Goal: Task Accomplishment & Management: Complete application form

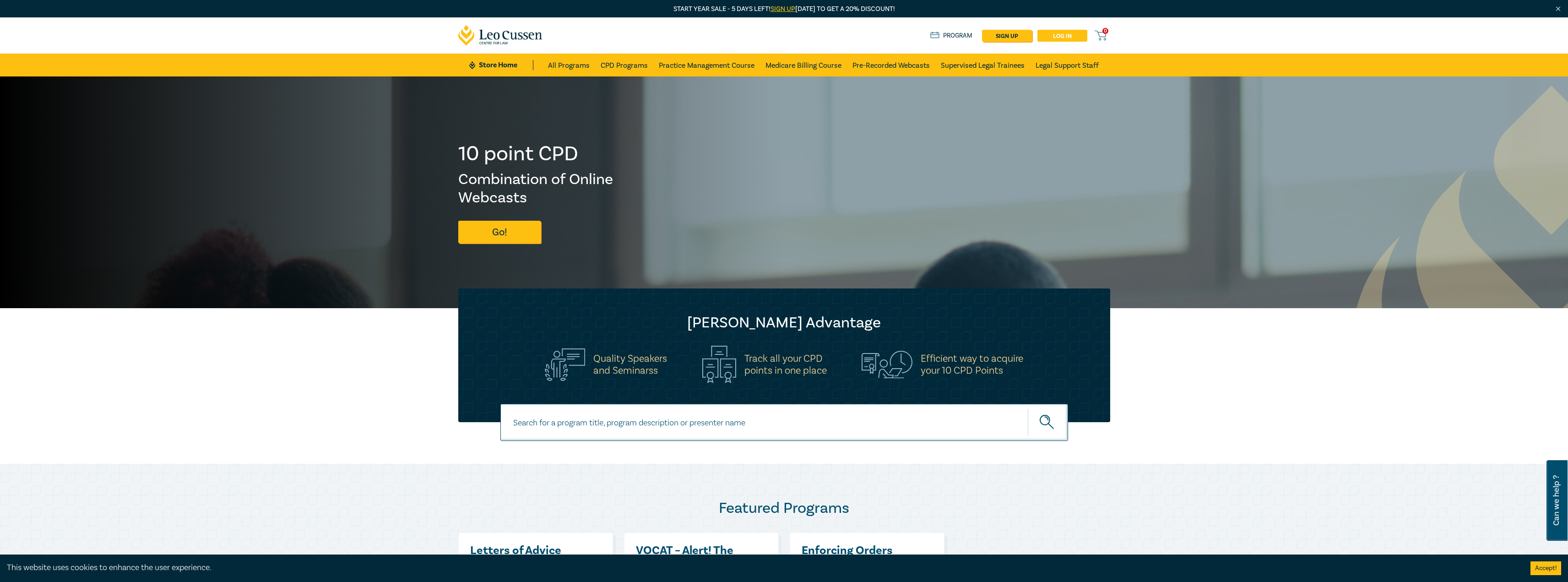
click at [1067, 34] on link "Log in" at bounding box center [1062, 35] width 50 height 12
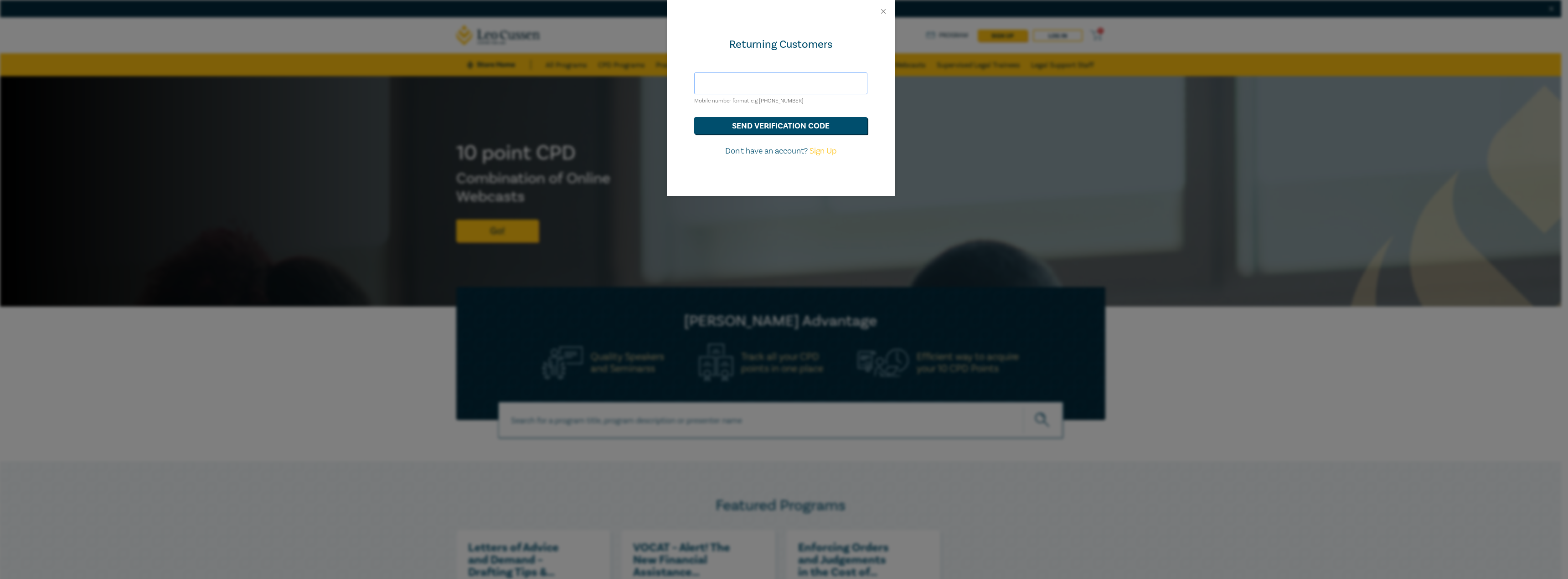
click at [748, 86] on input "text" at bounding box center [781, 83] width 173 height 22
type input "cmorisetty@gmail.com"
click at [782, 125] on button "send verification code" at bounding box center [781, 125] width 173 height 17
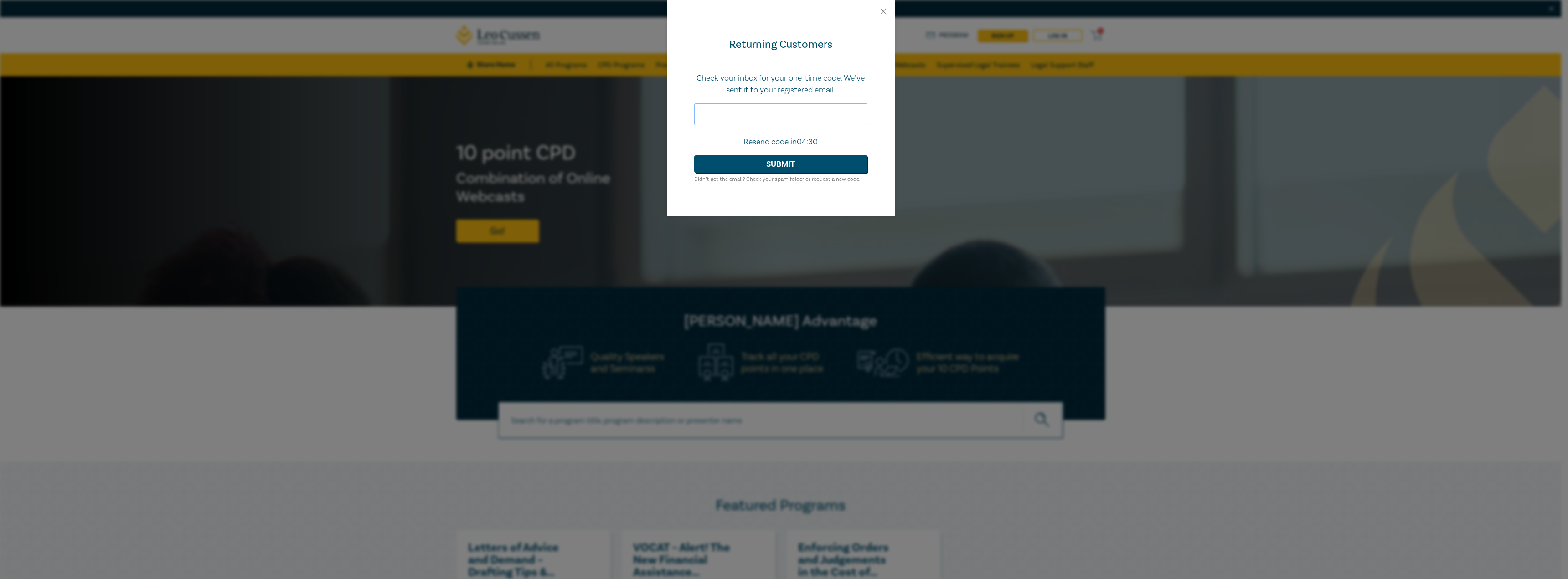
click at [755, 112] on input "text" at bounding box center [781, 114] width 173 height 22
type input "846846"
click at [773, 165] on button "Submit" at bounding box center [781, 164] width 173 height 17
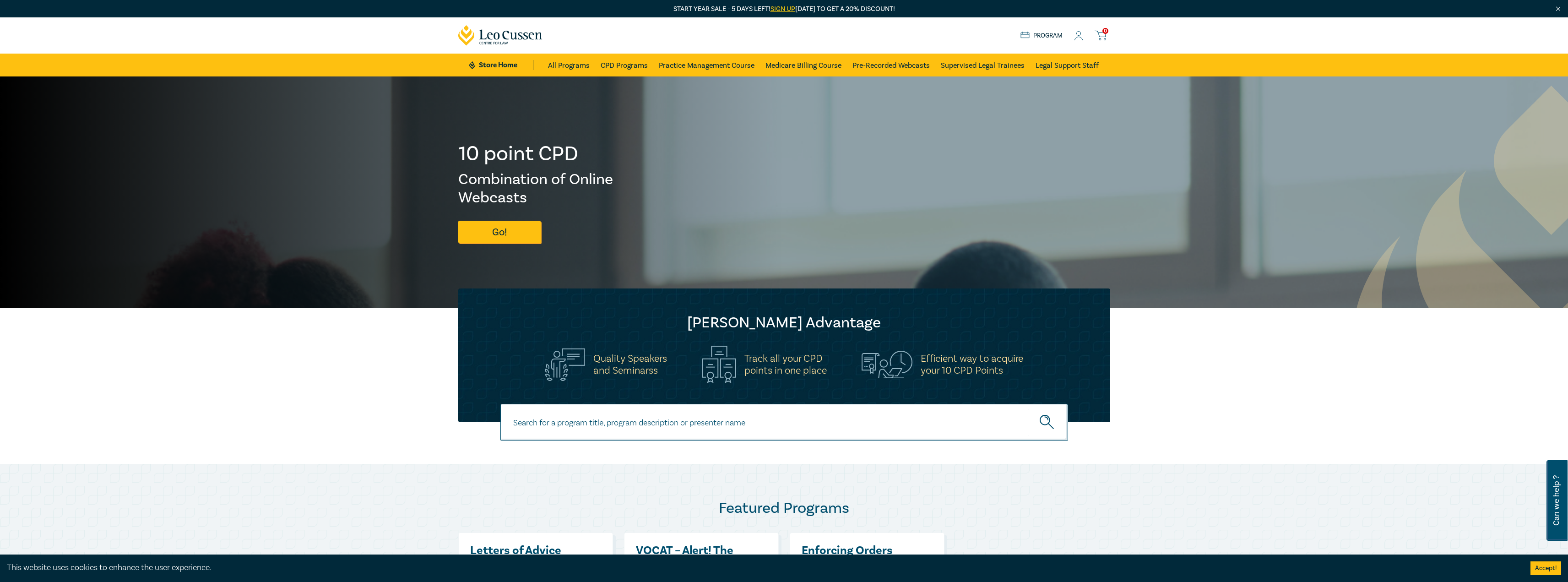
click at [1081, 34] on circle at bounding box center [1079, 33] width 4 height 4
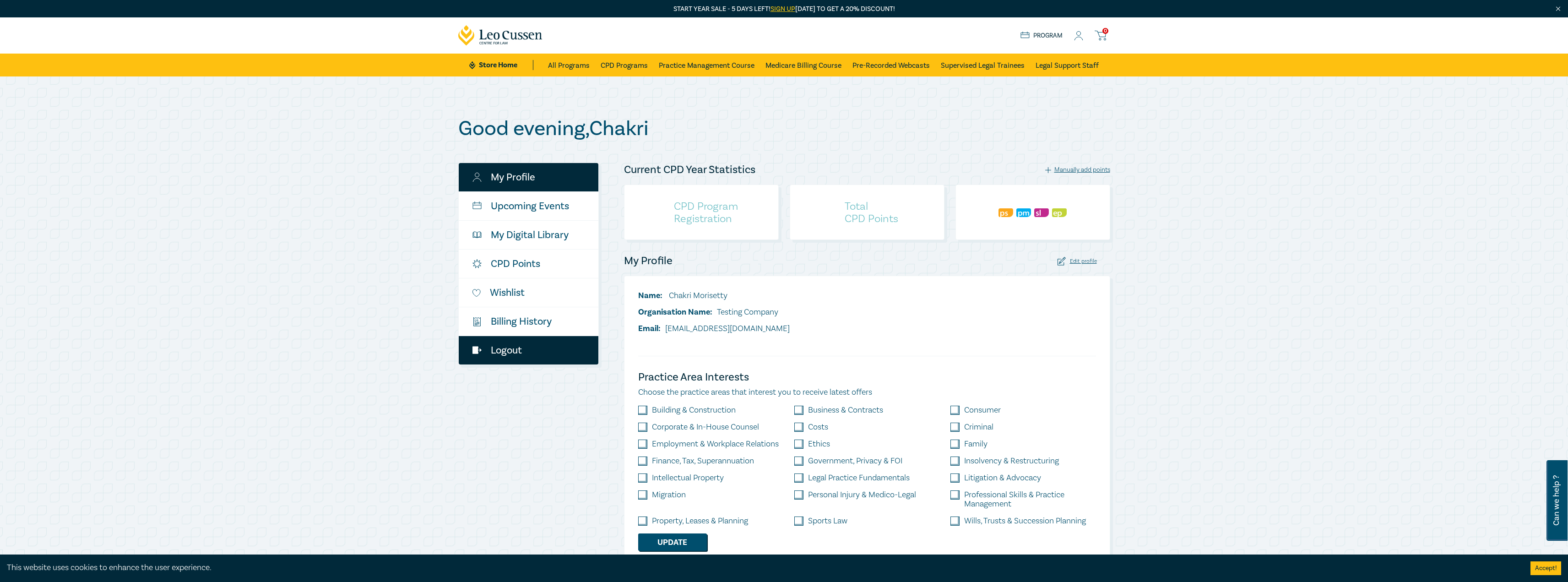
click at [515, 348] on link "Logout" at bounding box center [528, 350] width 139 height 28
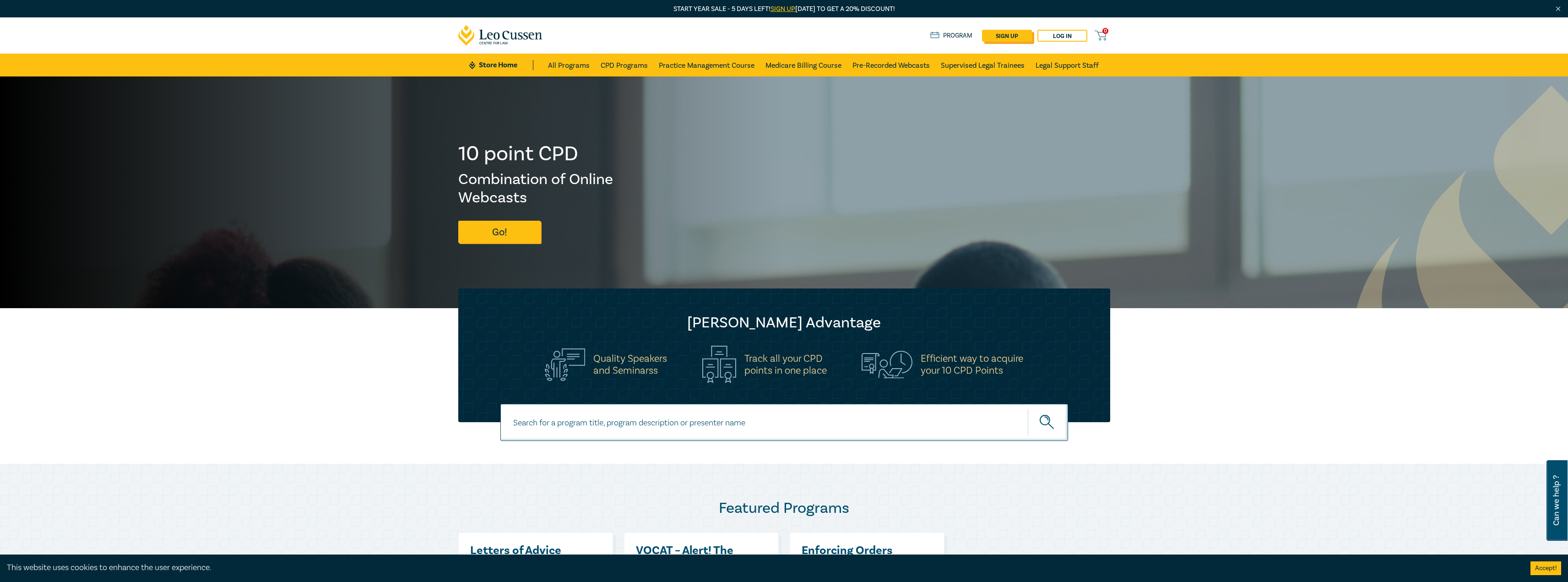
click at [994, 33] on link "sign up" at bounding box center [1006, 35] width 50 height 12
select select "AU"
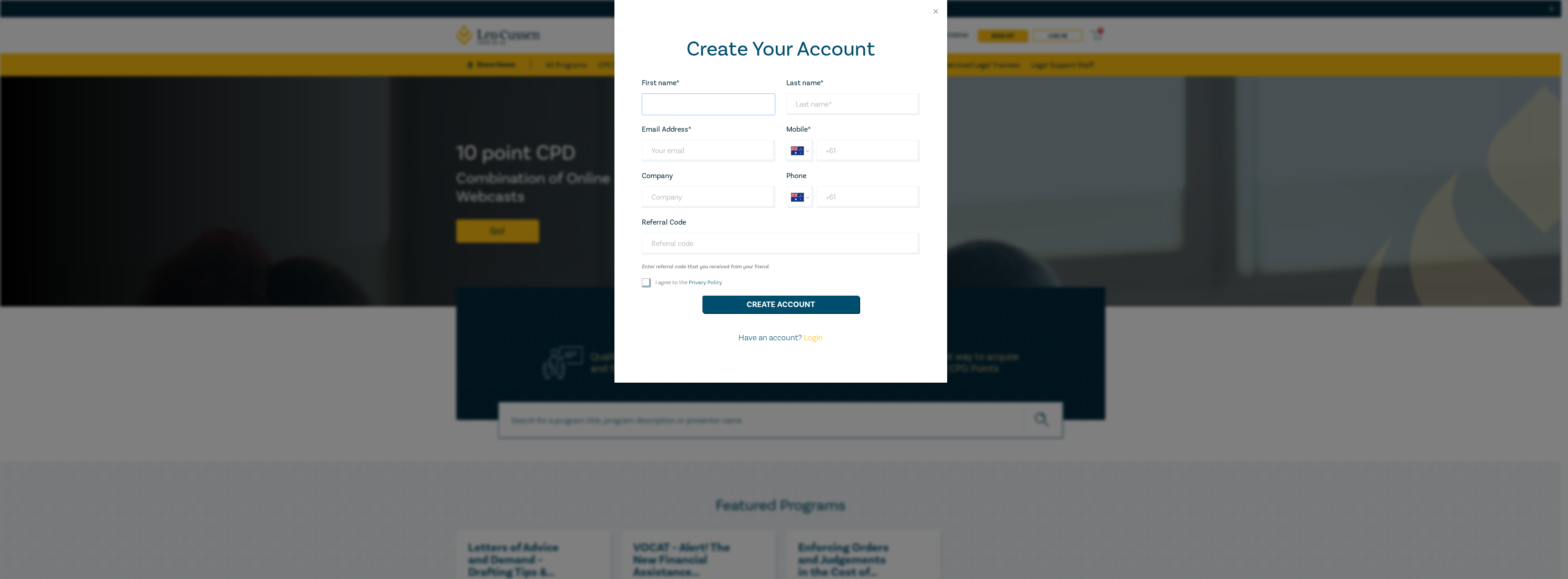
click at [698, 101] on input "First name*" at bounding box center [708, 105] width 133 height 22
click at [829, 106] on input "Last name*" at bounding box center [853, 105] width 133 height 22
drag, startPoint x: 686, startPoint y: 105, endPoint x: 692, endPoint y: 105, distance: 6.0
click at [686, 105] on input "DeepaTest" at bounding box center [708, 105] width 133 height 22
drag, startPoint x: 710, startPoint y: 105, endPoint x: 518, endPoint y: 90, distance: 192.6
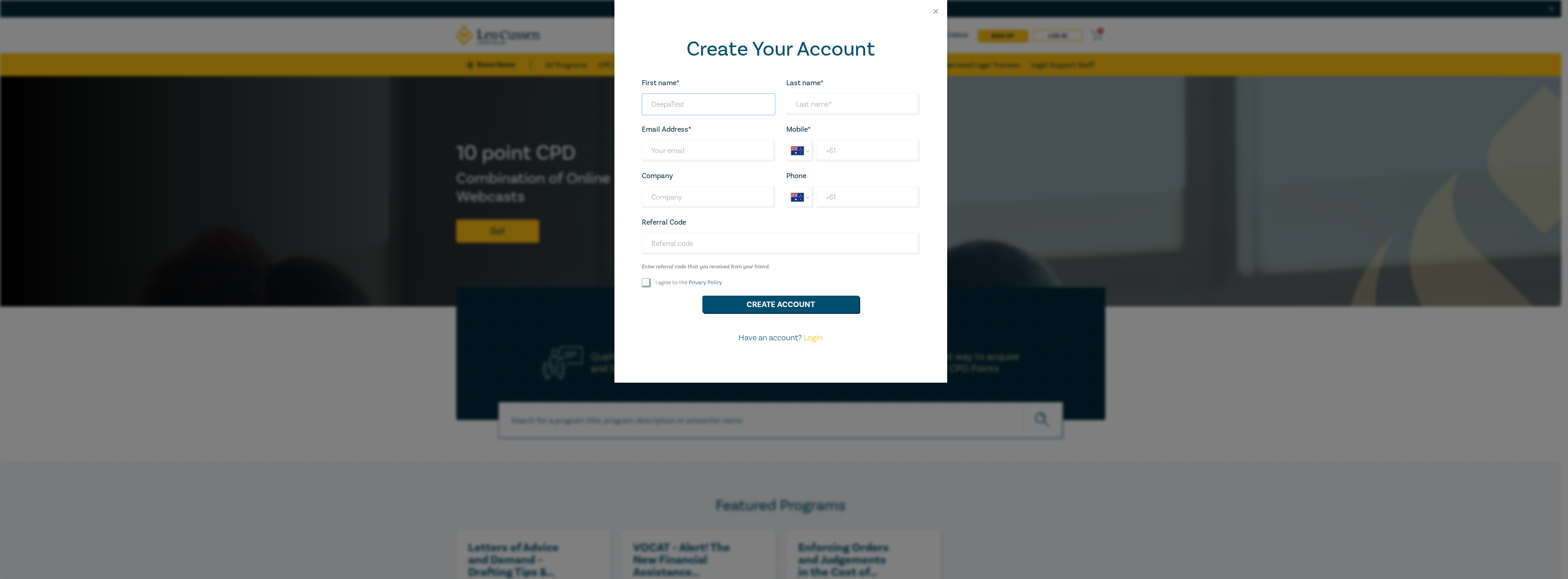
click at [518, 90] on div "Create Your Account First name* DeepaTest Looks good! Last name* Looks good! Em…" at bounding box center [784, 289] width 1568 height 579
type input "Chakri"
type input "Test"
click at [684, 155] on input "Last name*" at bounding box center [708, 151] width 133 height 22
type input "[EMAIL_ADDRESS][DOMAIN_NAME]"
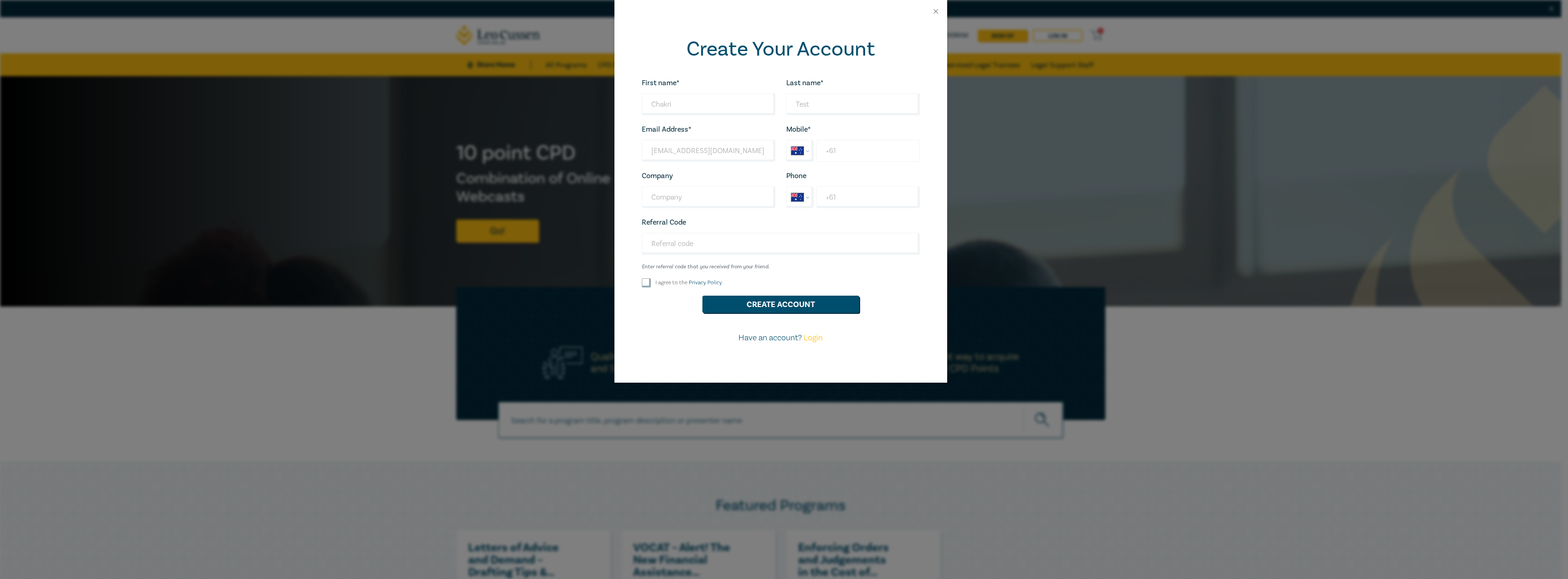
click at [872, 152] on input "+61" at bounding box center [868, 151] width 103 height 22
click at [843, 147] on input "+61" at bounding box center [868, 151] width 103 height 22
type input "+61 123412348"
click at [708, 196] on input "Company" at bounding box center [708, 197] width 133 height 22
click at [716, 180] on div "Company Looks good!" at bounding box center [708, 189] width 144 height 39
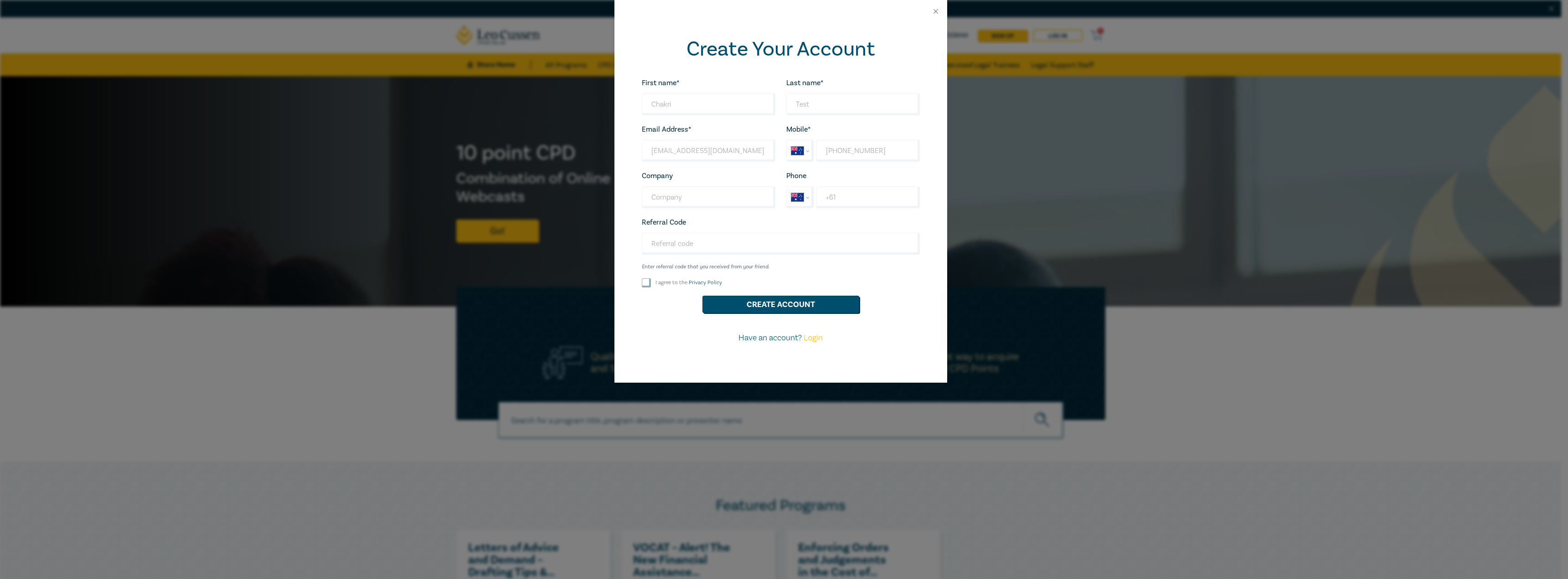
click at [644, 284] on input "I agree to the Privacy Policy" at bounding box center [646, 282] width 9 height 9
checkbox input "true"
click at [777, 303] on button "Create Account" at bounding box center [781, 304] width 157 height 17
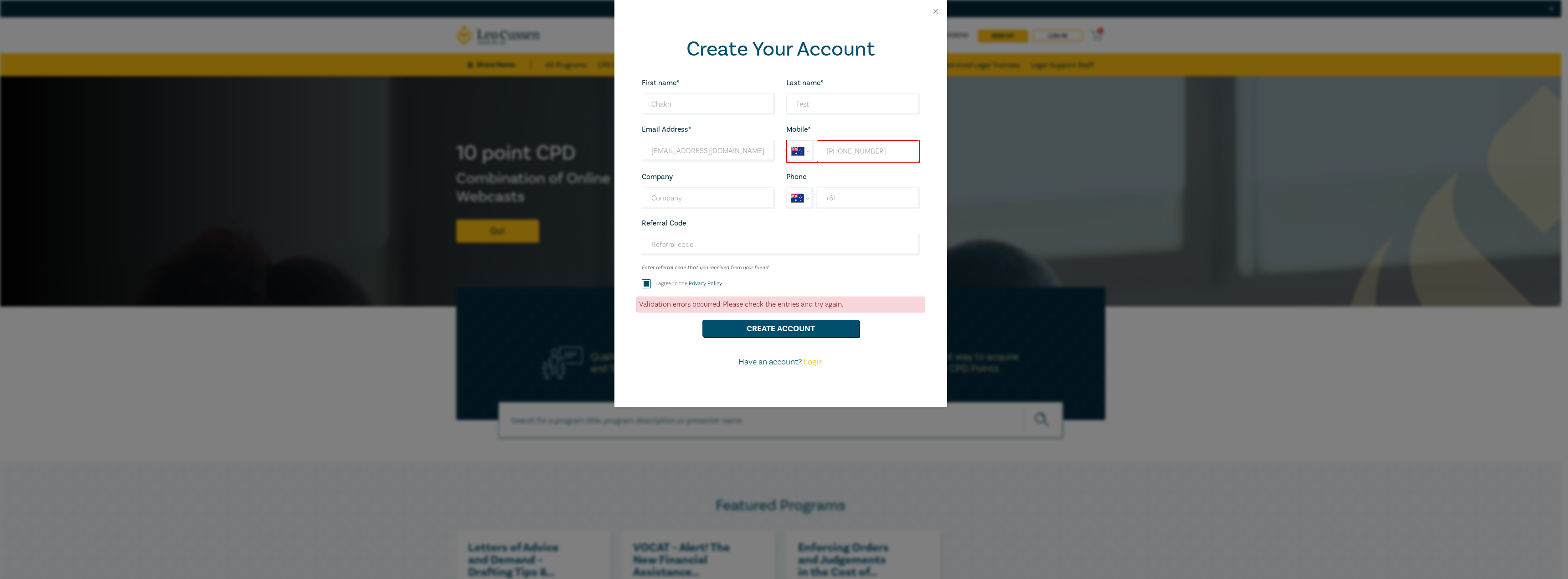
click at [894, 151] on input "+61 123412348" at bounding box center [868, 151] width 102 height 22
click at [852, 152] on input "+61 123412348" at bounding box center [868, 151] width 102 height 22
click at [874, 152] on input "+61 123412348" at bounding box center [868, 151] width 102 height 22
type input "+61 423 412 348"
click at [940, 163] on div "Create Your Account First name* Chakri Looks good! Last name* Test Looks good! …" at bounding box center [781, 215] width 333 height 384
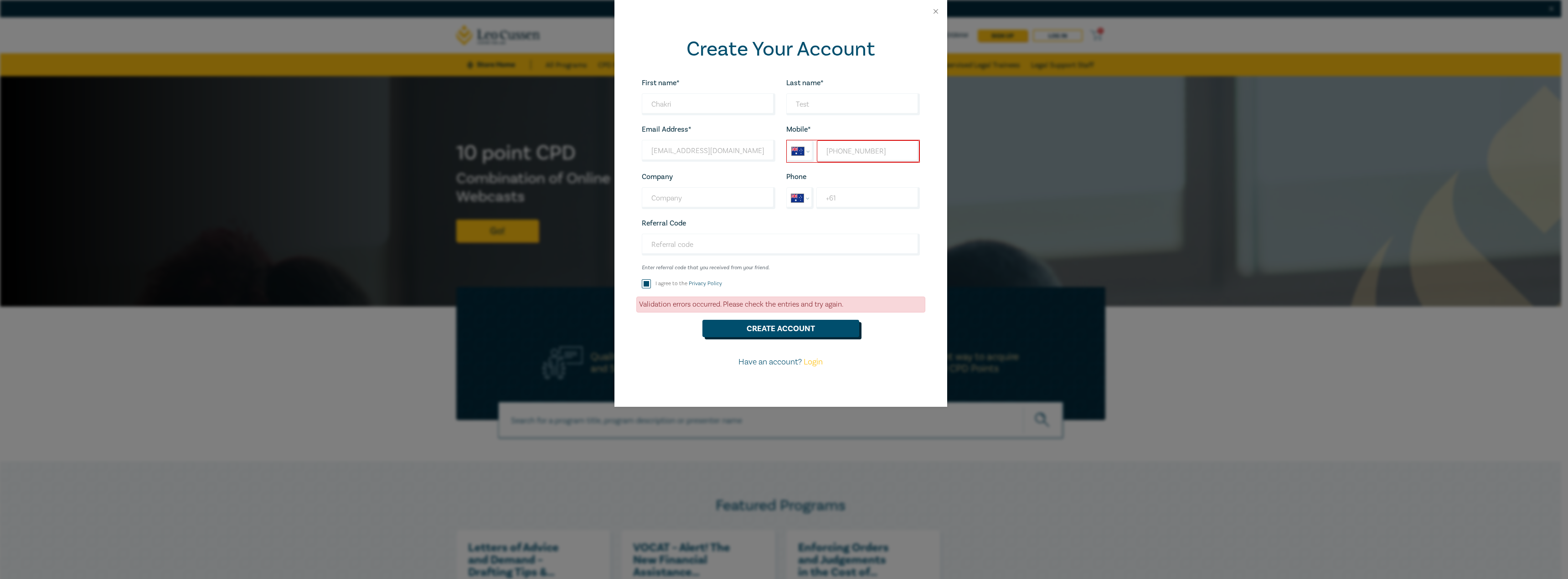
click at [766, 330] on button "Create Account" at bounding box center [781, 328] width 157 height 17
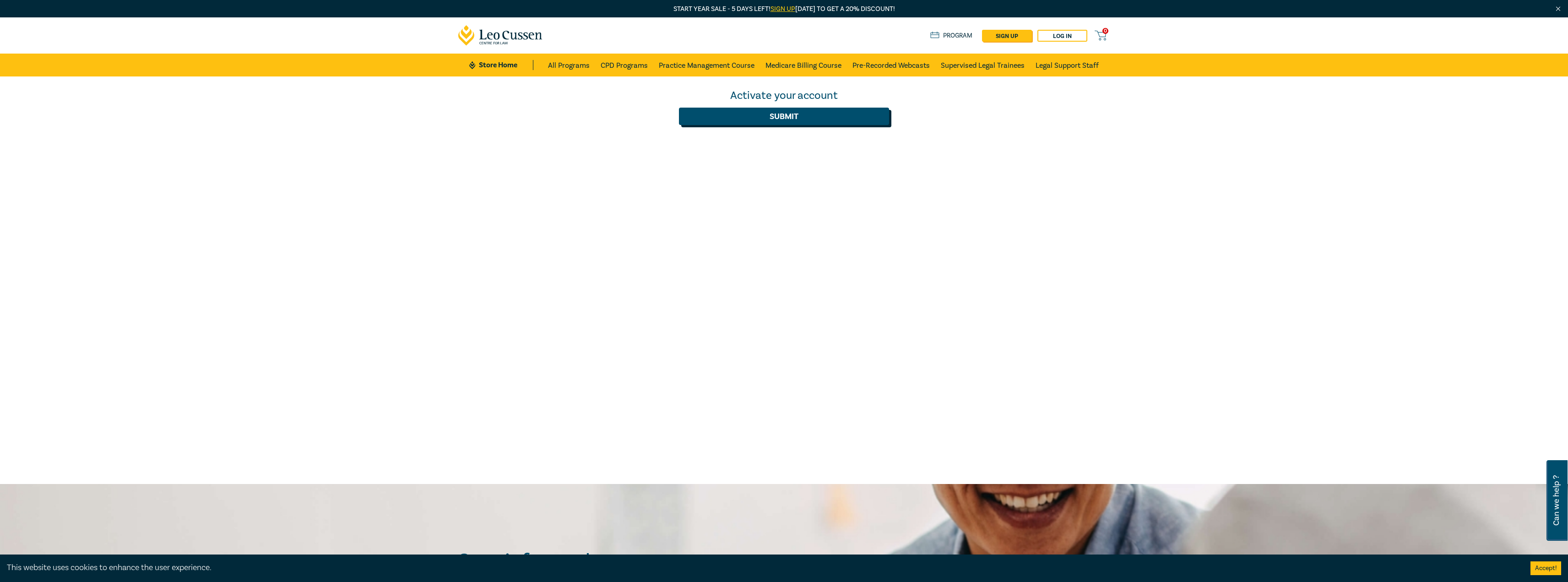
click at [780, 117] on button "Submit" at bounding box center [784, 116] width 210 height 17
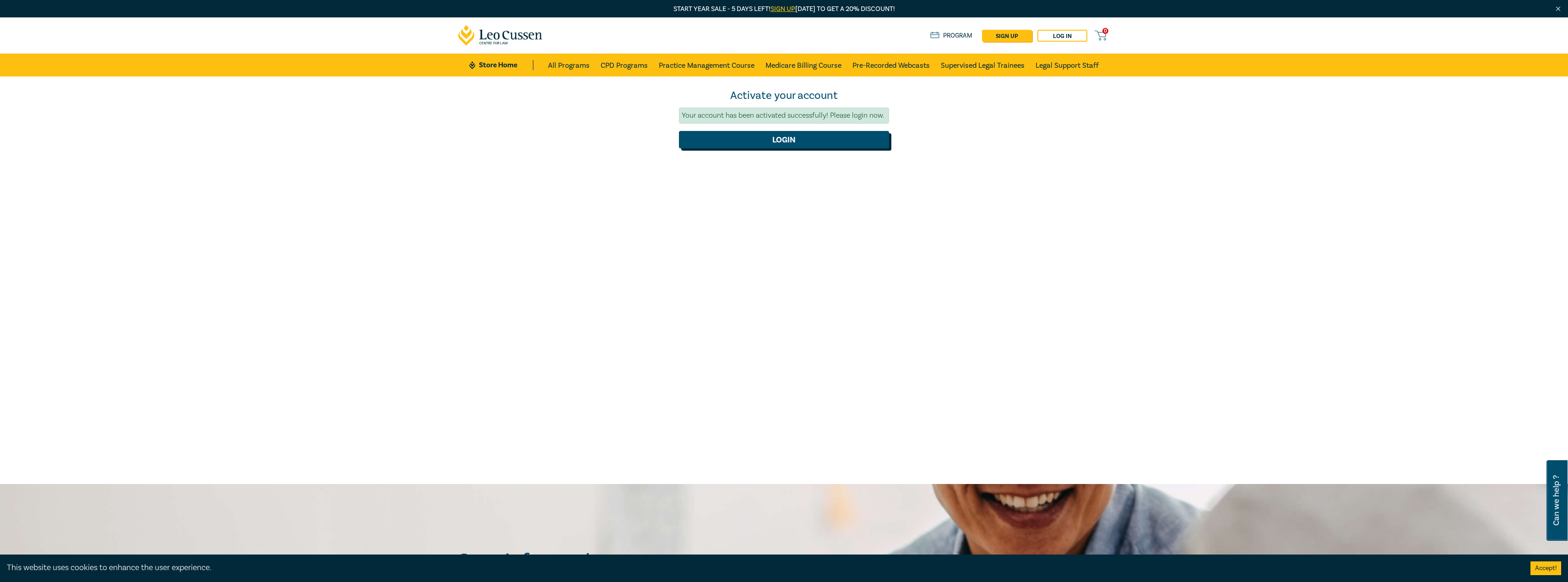
click at [780, 138] on button "Login" at bounding box center [784, 140] width 210 height 17
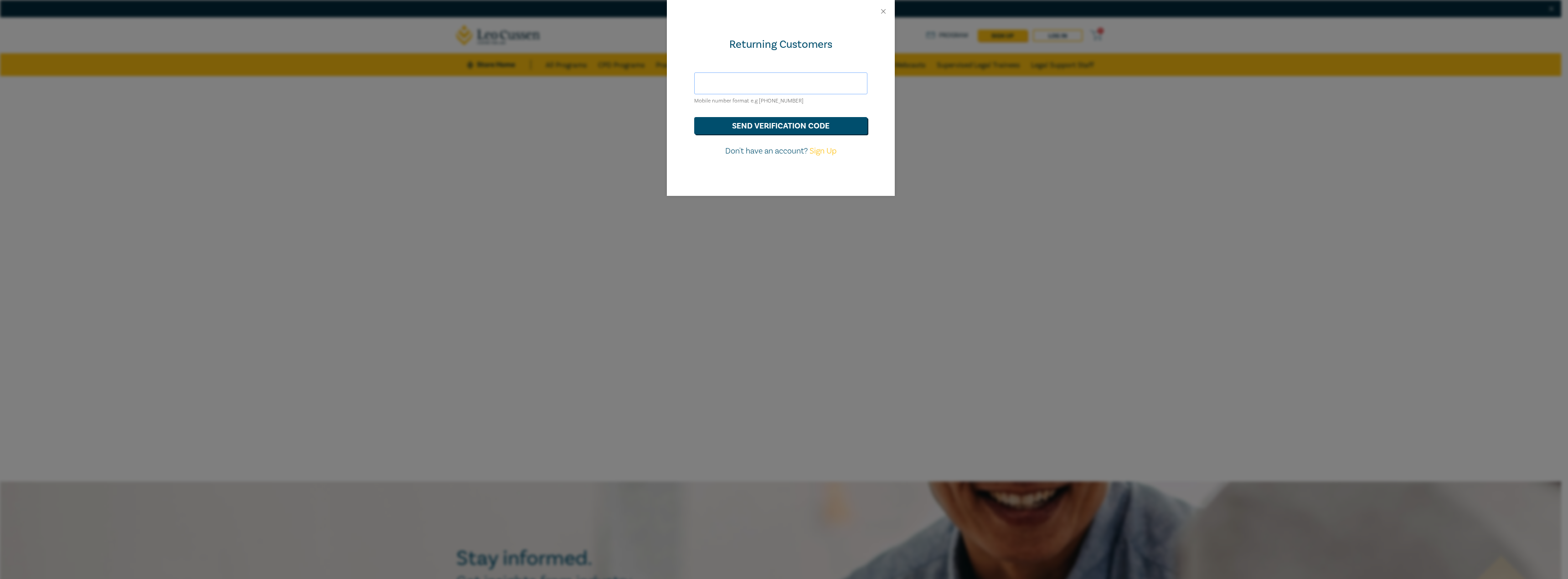
click at [768, 88] on input "text" at bounding box center [781, 83] width 173 height 22
type input "[EMAIL_ADDRESS][DOMAIN_NAME]"
click at [788, 122] on button "send verification code" at bounding box center [781, 125] width 173 height 17
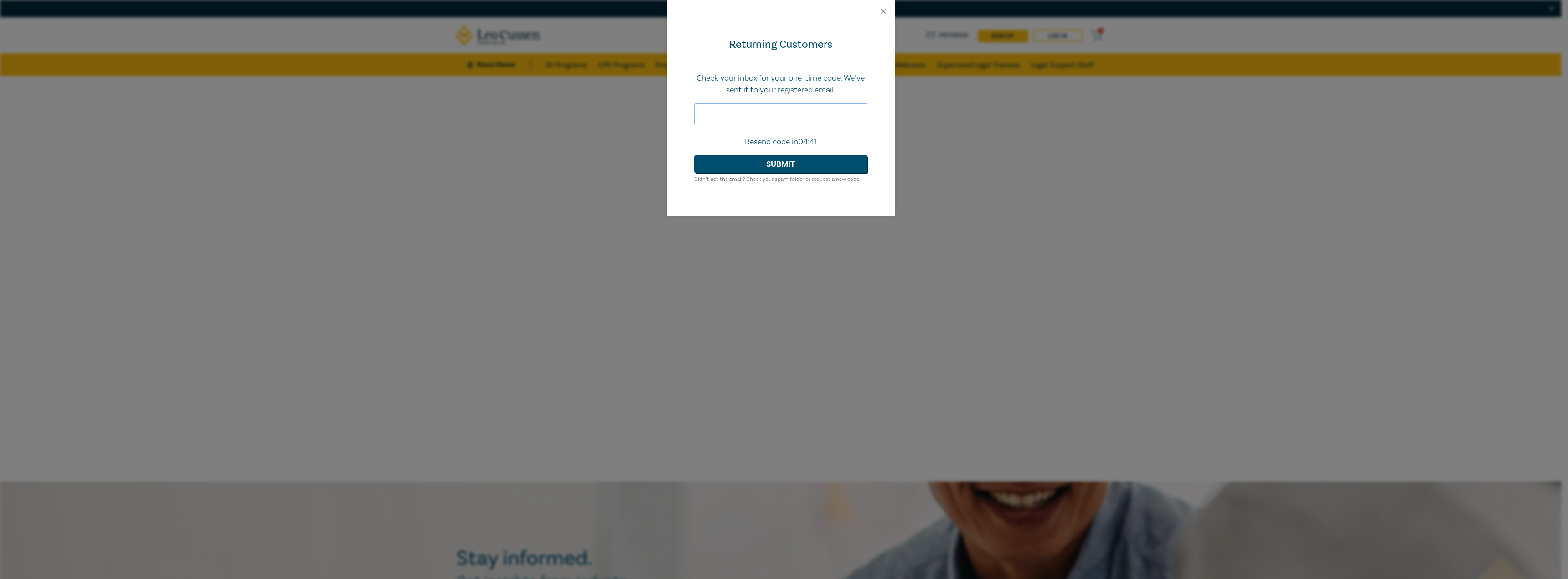
click at [779, 116] on input "text" at bounding box center [781, 114] width 173 height 22
click at [678, 67] on div "Returning Customers Check your inbox for your one-time code. We’ve sent it to y…" at bounding box center [781, 119] width 228 height 193
click at [887, 13] on button "Close" at bounding box center [883, 11] width 8 height 8
